Goal: Task Accomplishment & Management: Manage account settings

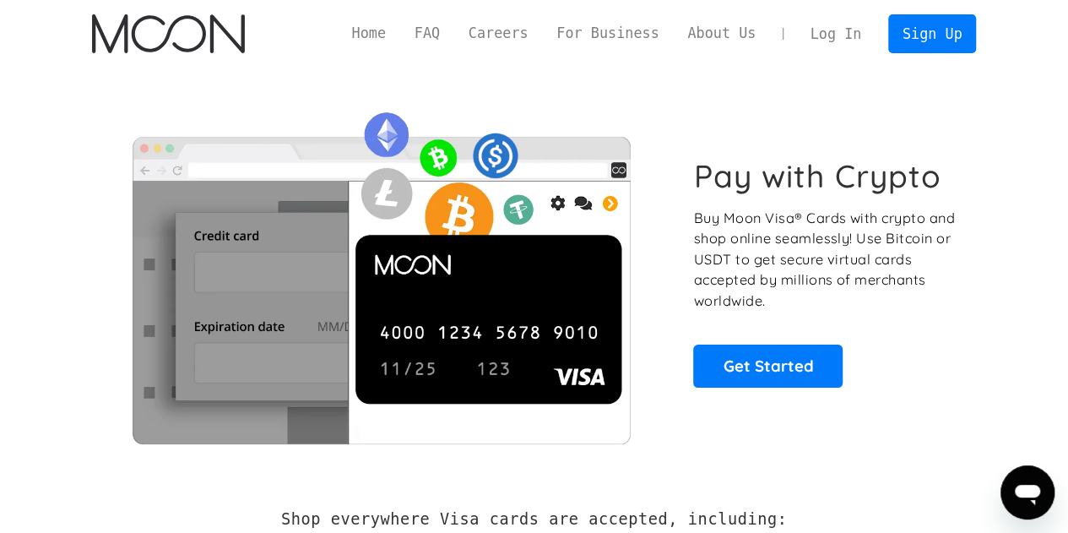
click at [834, 30] on link "Log In" at bounding box center [835, 33] width 79 height 37
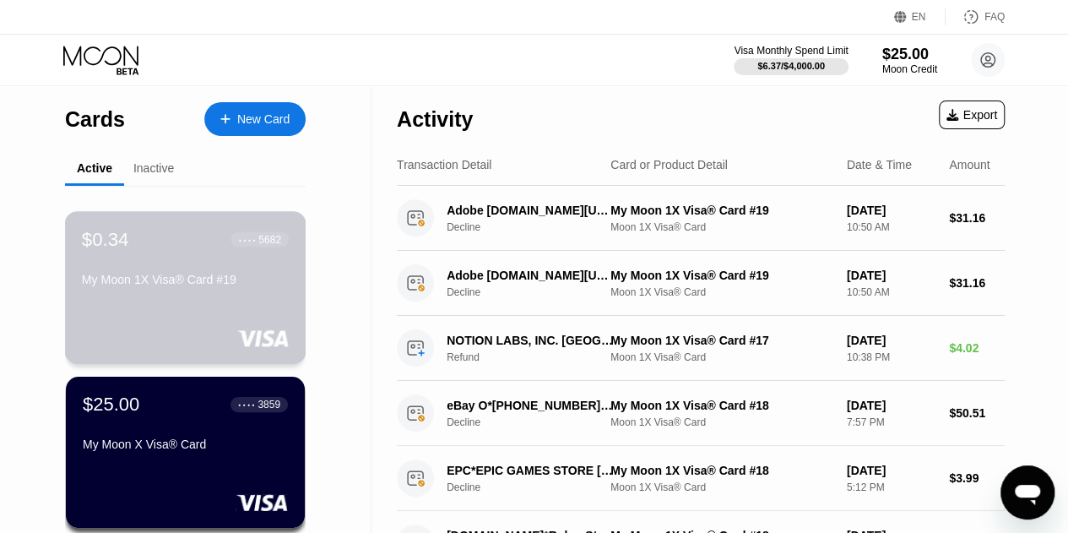
click at [223, 284] on div "My Moon 1X Visa® Card #19" at bounding box center [185, 280] width 207 height 14
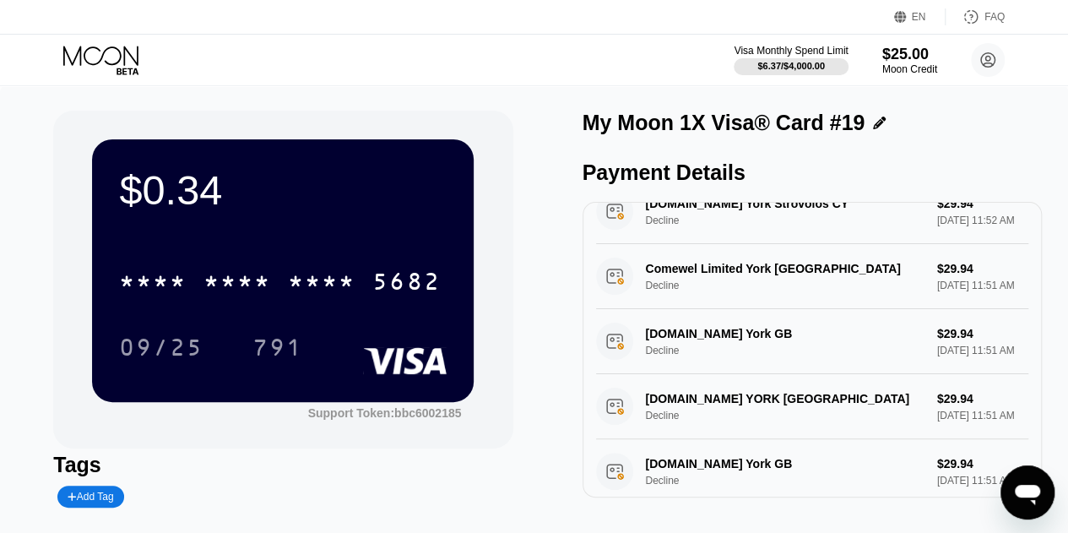
scroll to position [492, 0]
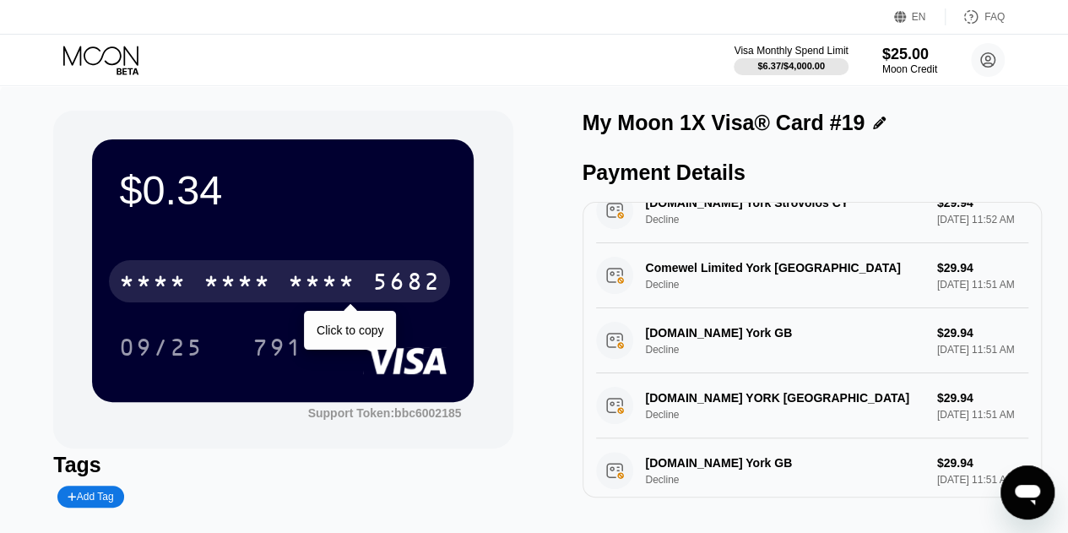
click at [336, 274] on div "* * * *" at bounding box center [322, 283] width 68 height 27
